Goal: Complete application form

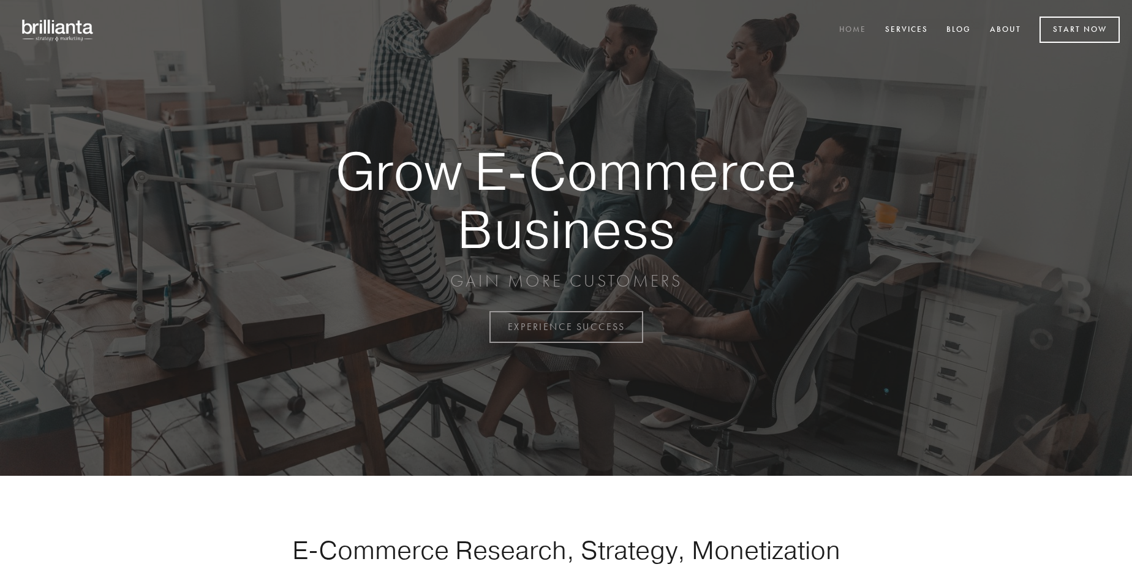
scroll to position [3210, 0]
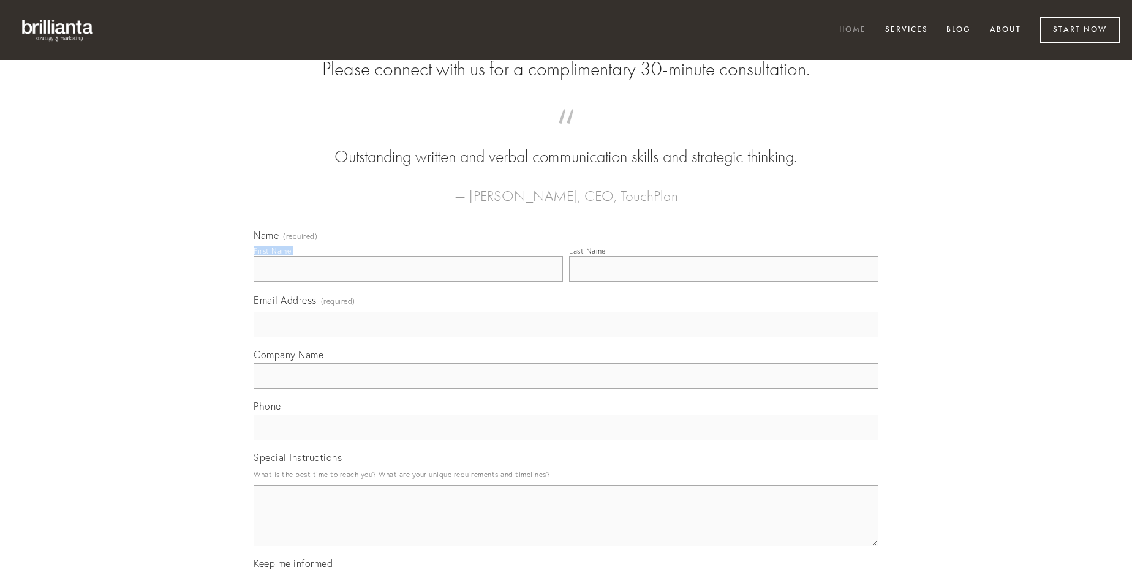
type input "[PERSON_NAME]"
click at [723, 282] on input "Last Name" at bounding box center [723, 269] width 309 height 26
type input "[PERSON_NAME]"
click at [566, 337] on input "Email Address (required)" at bounding box center [565, 325] width 625 height 26
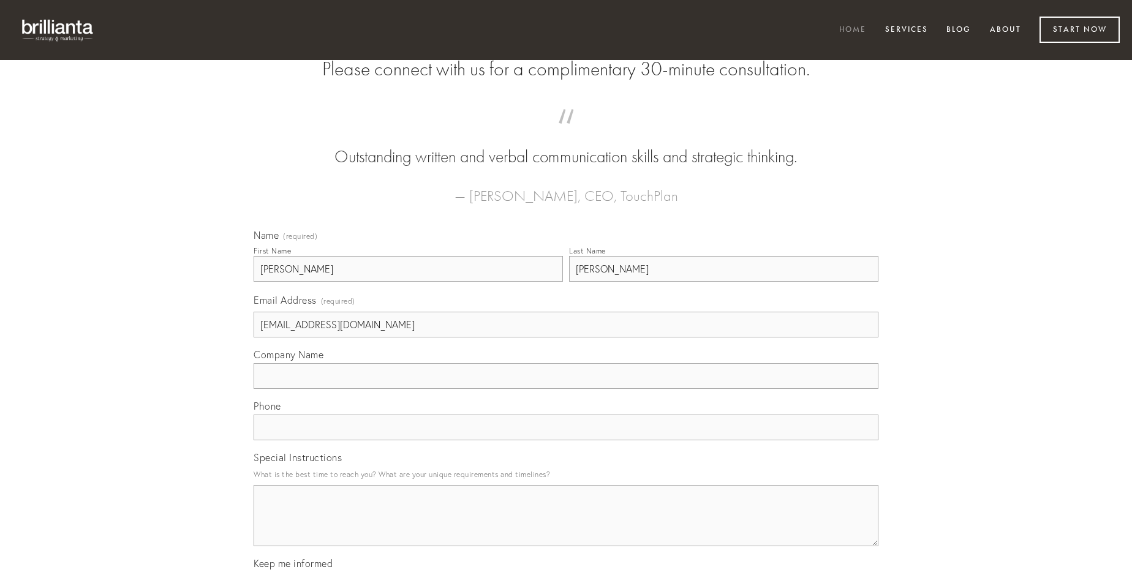
type input "[EMAIL_ADDRESS][DOMAIN_NAME]"
click at [566, 389] on input "Company Name" at bounding box center [565, 376] width 625 height 26
type input "terreo"
click at [566, 440] on input "text" at bounding box center [565, 428] width 625 height 26
click at [566, 527] on textarea "Special Instructions" at bounding box center [565, 515] width 625 height 61
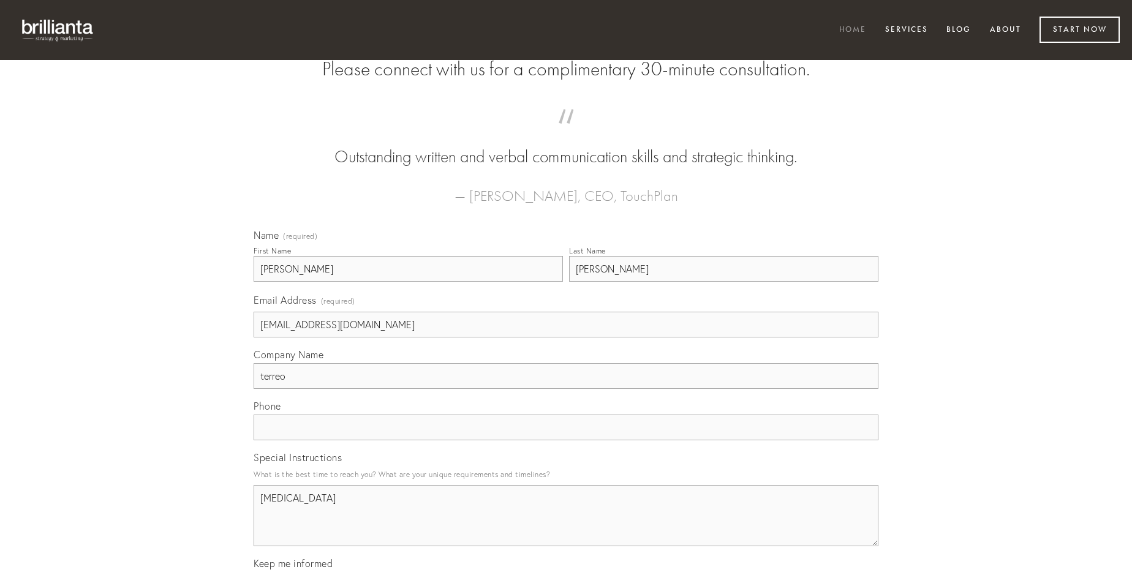
type textarea "[MEDICAL_DATA]"
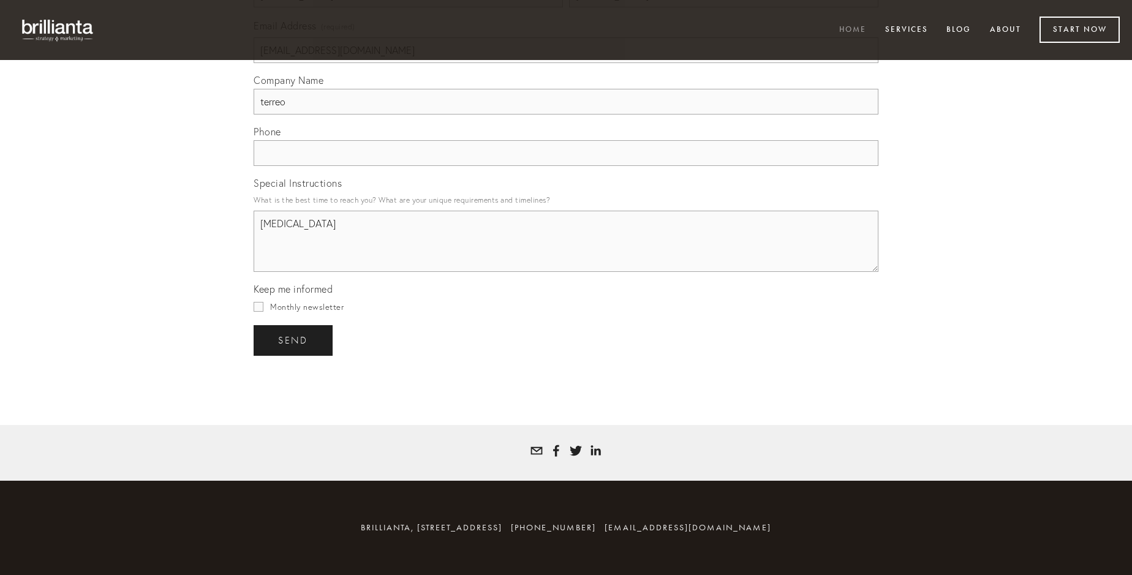
click at [294, 340] on span "send" at bounding box center [293, 340] width 30 height 11
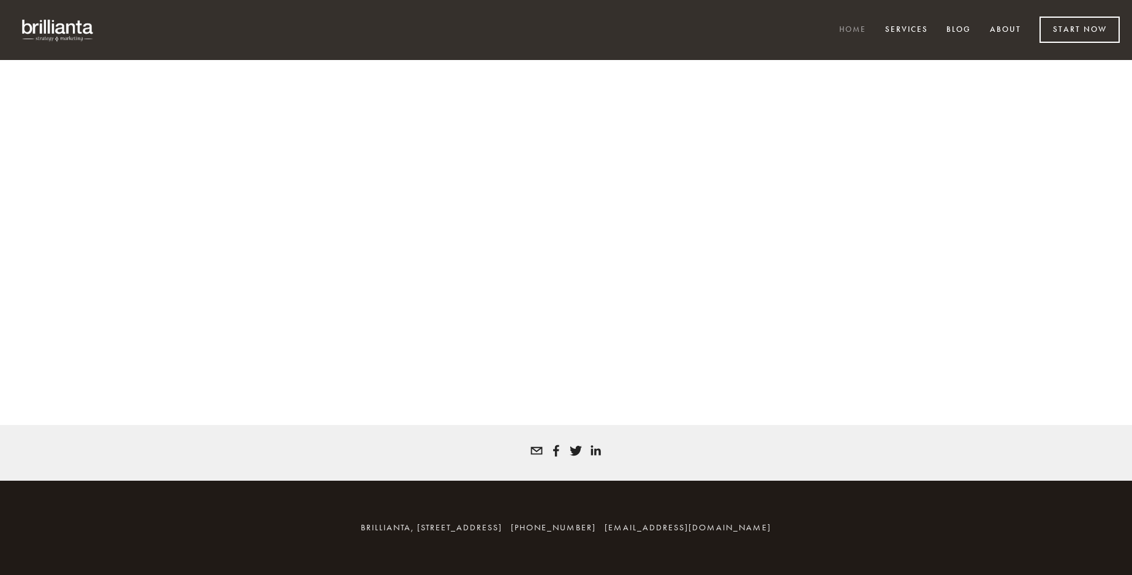
scroll to position [3193, 0]
